Goal: Ask a question

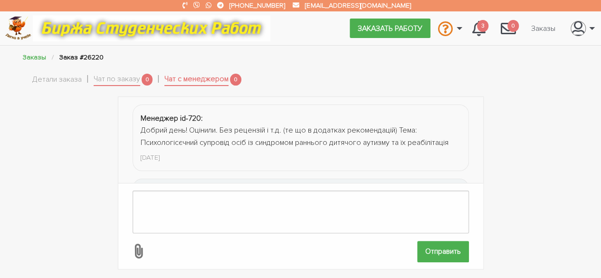
scroll to position [408, 0]
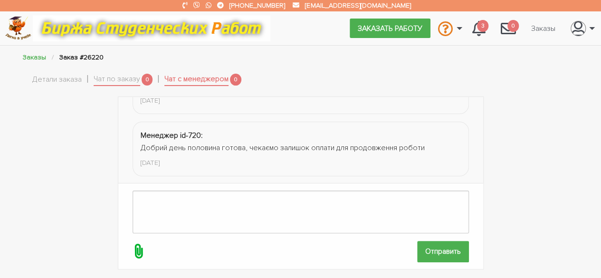
click at [136, 242] on icon at bounding box center [138, 251] width 18 height 18
click at [417, 251] on input "file" at bounding box center [417, 251] width 0 height 0
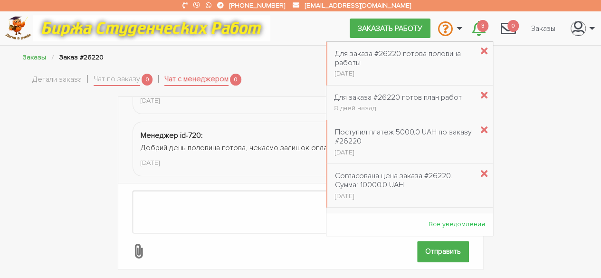
click at [479, 25] on span "3" at bounding box center [482, 26] width 11 height 12
click at [422, 63] on div "Для заказа #26220 готова половина работы" at bounding box center [404, 58] width 138 height 18
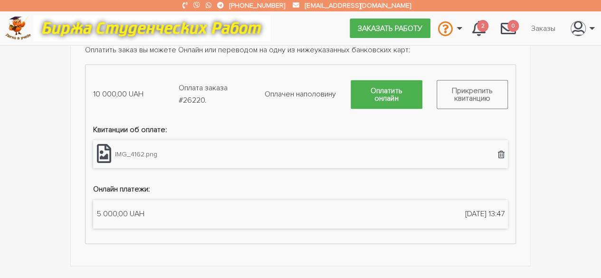
scroll to position [711, 0]
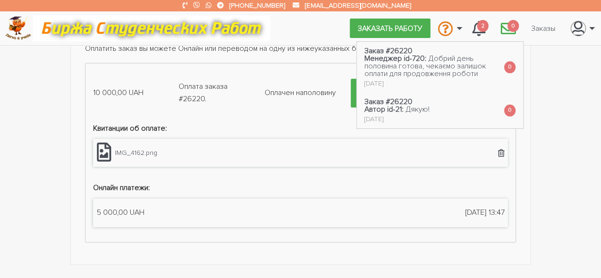
click at [510, 20] on span "0" at bounding box center [512, 26] width 11 height 12
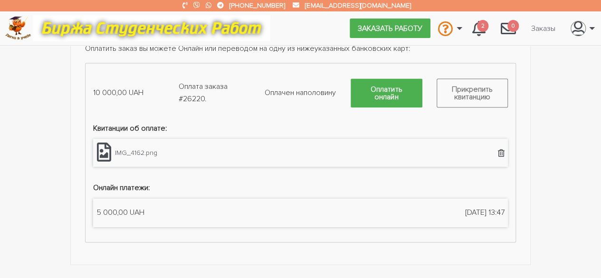
drag, startPoint x: 603, startPoint y: 175, endPoint x: 464, endPoint y: 250, distance: 158.5
click at [464, 250] on div "Счета к оплате Оплатить заказ вы можете Онлайн или переводом на одну из нижеука…" at bounding box center [300, 130] width 461 height 267
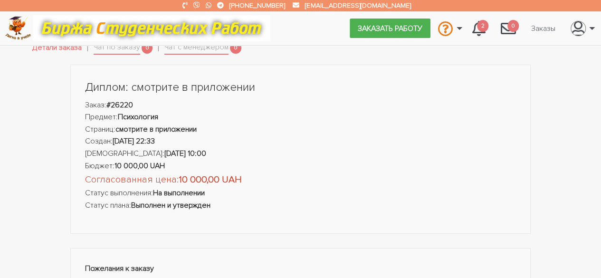
scroll to position [0, 0]
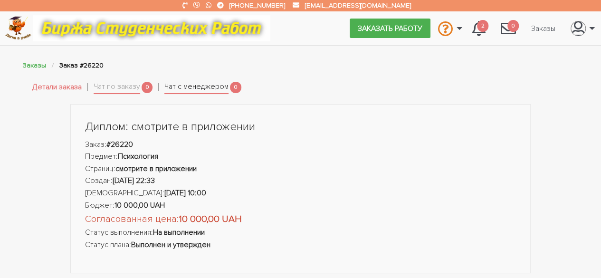
click at [206, 83] on link "Чат с менеджером" at bounding box center [196, 87] width 64 height 13
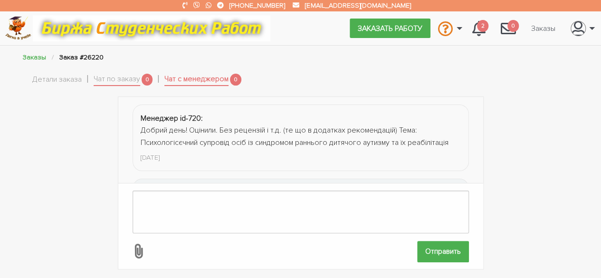
scroll to position [408, 0]
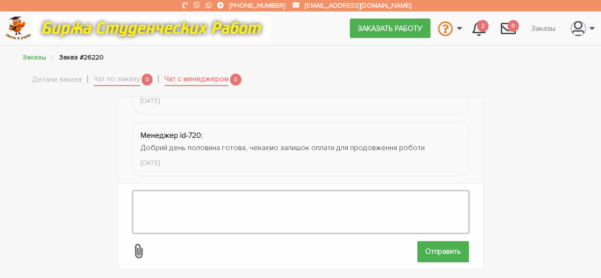
click at [295, 205] on textarea at bounding box center [301, 211] width 336 height 43
type textarea "д"
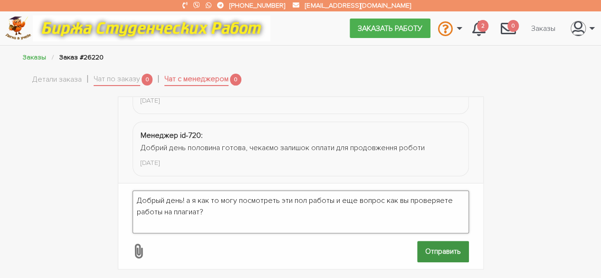
type textarea "Добрый день! а я как то могу посмотреть эти пол работы и еще вопрос как вы пров…"
click at [428, 247] on input "Отправить" at bounding box center [443, 251] width 52 height 21
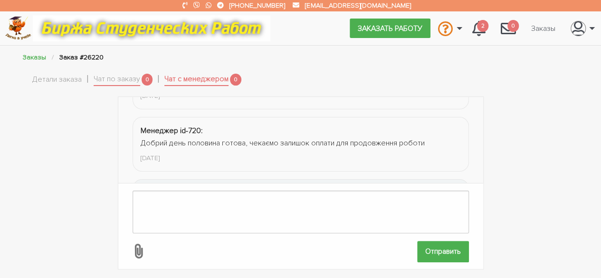
scroll to position [482, 0]
